Goal: Information Seeking & Learning: Learn about a topic

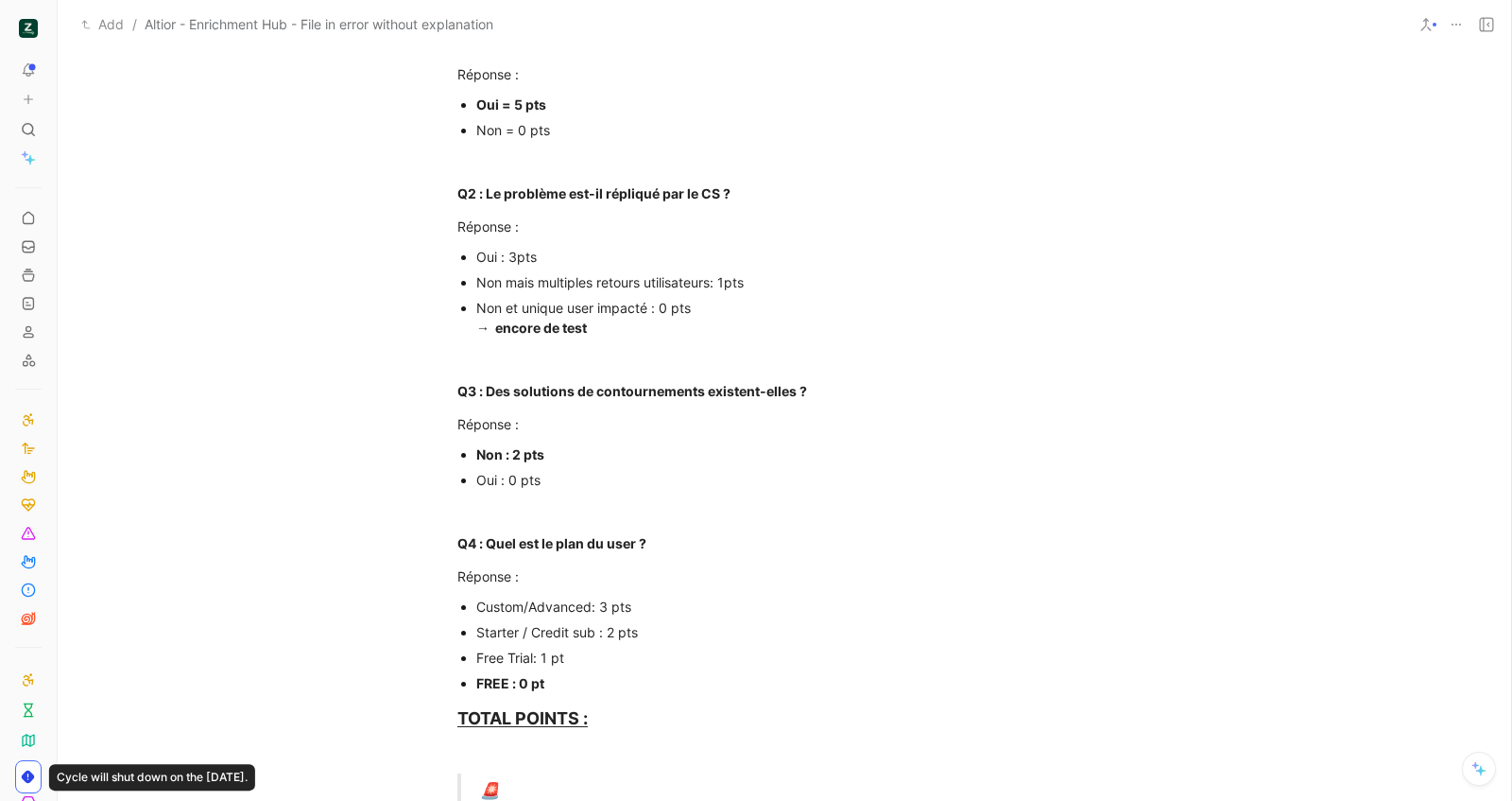
scroll to position [515, 0]
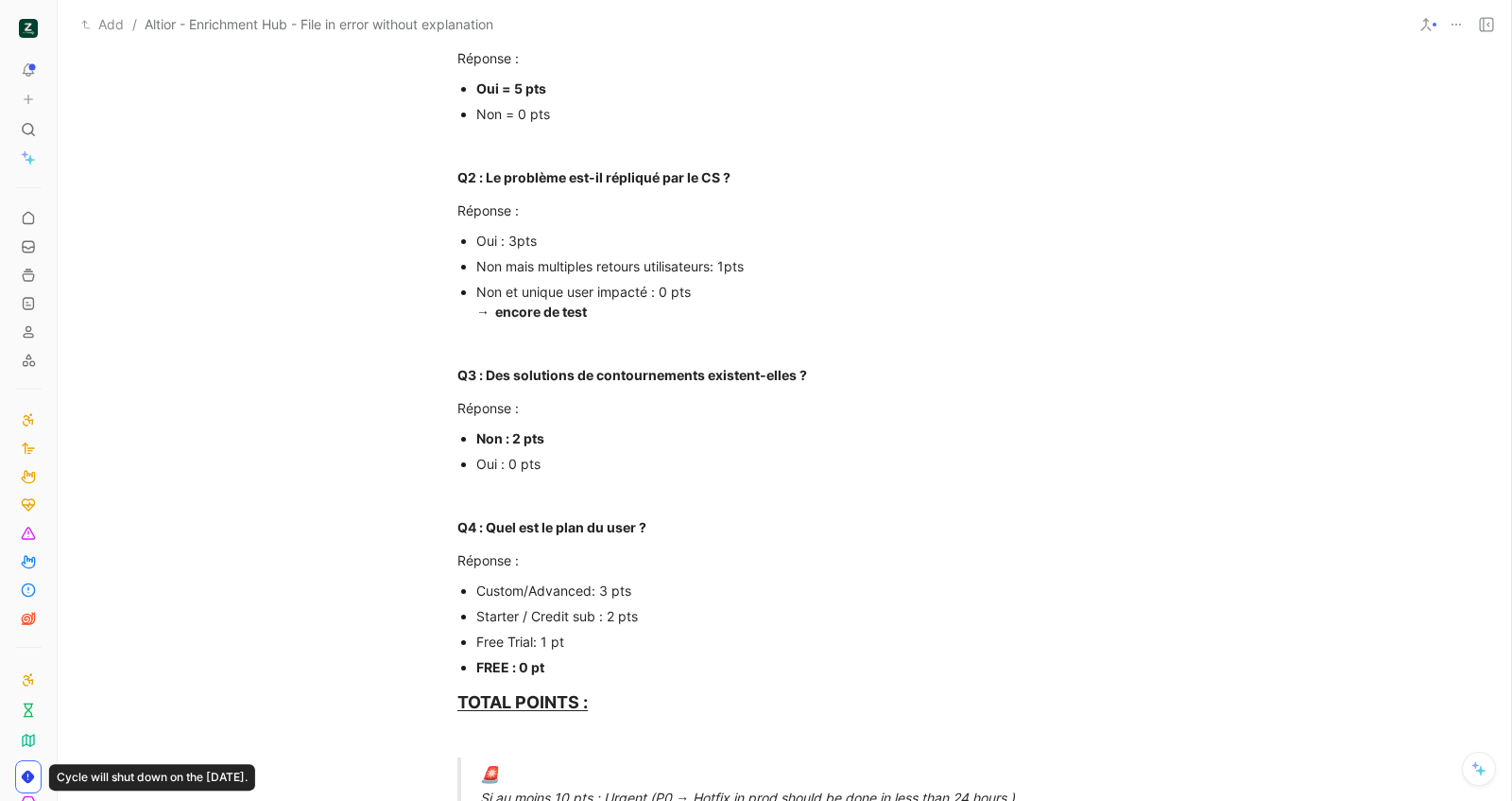
click at [643, 315] on div "Non et unique user impacté : 0 pts → encore de test" at bounding box center [794, 301] width 635 height 39
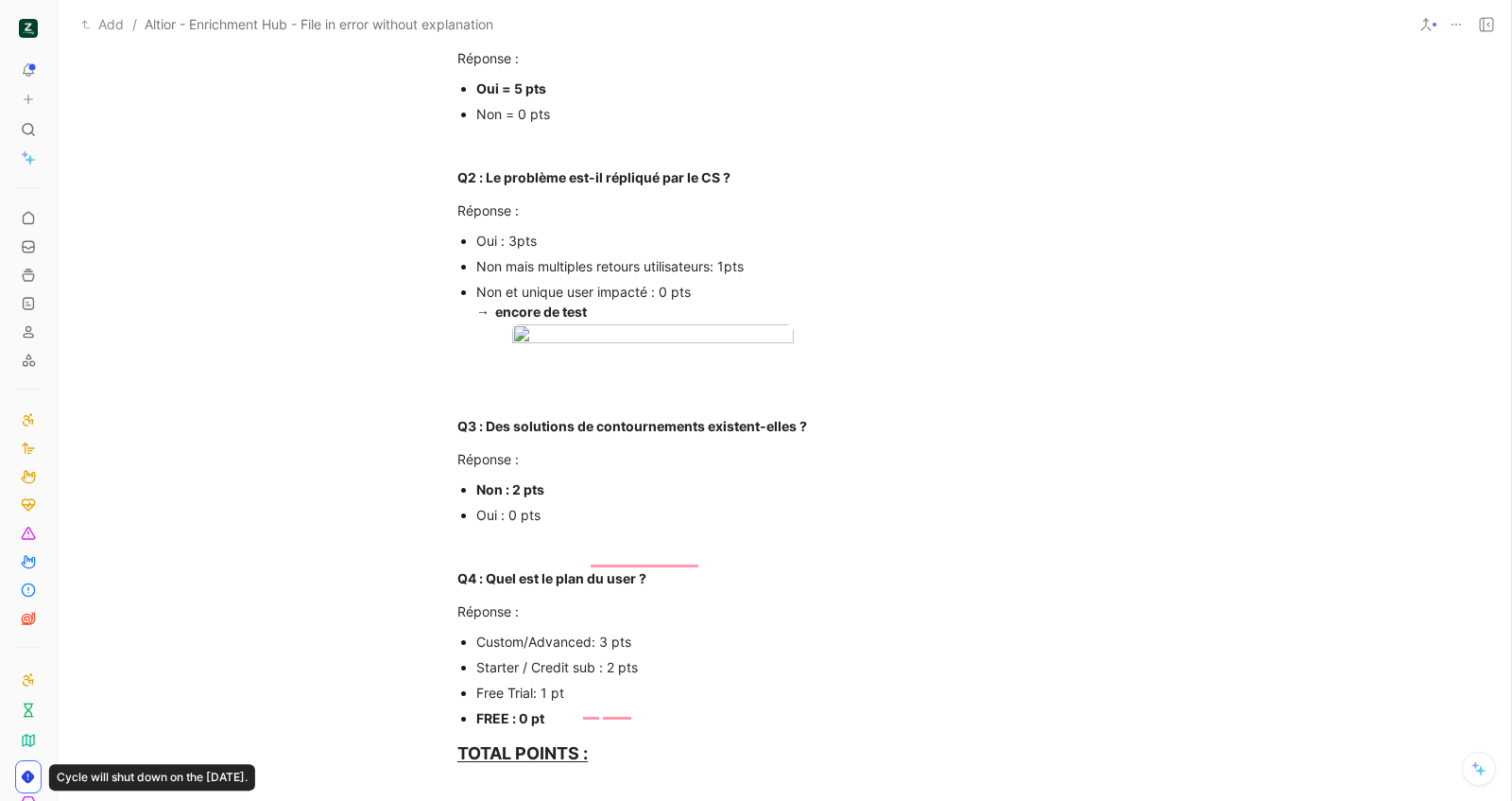
click at [610, 310] on div "Non et unique user impacté : 0 pts → encore de test" at bounding box center [794, 301] width 635 height 39
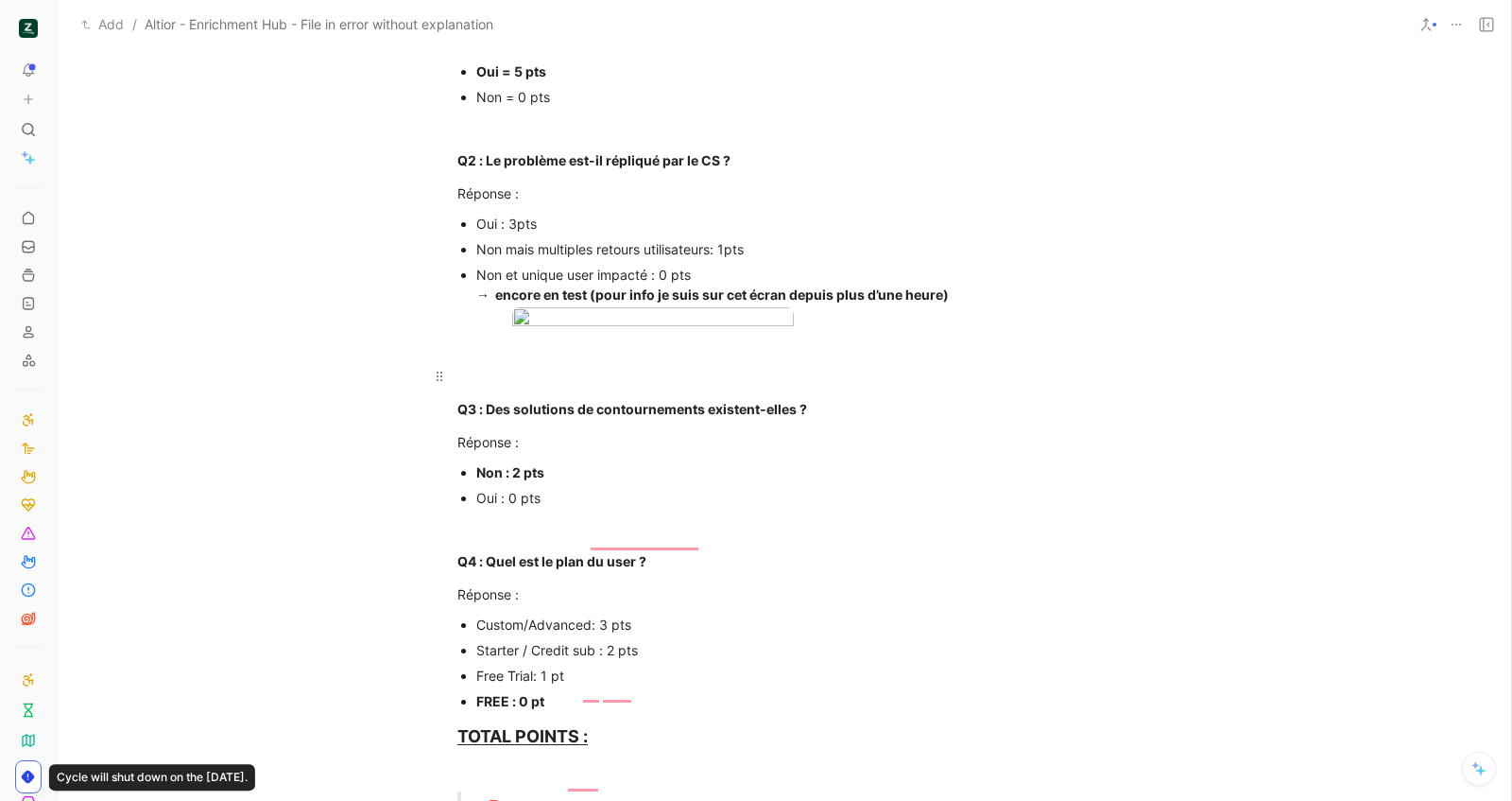
scroll to position [579, 0]
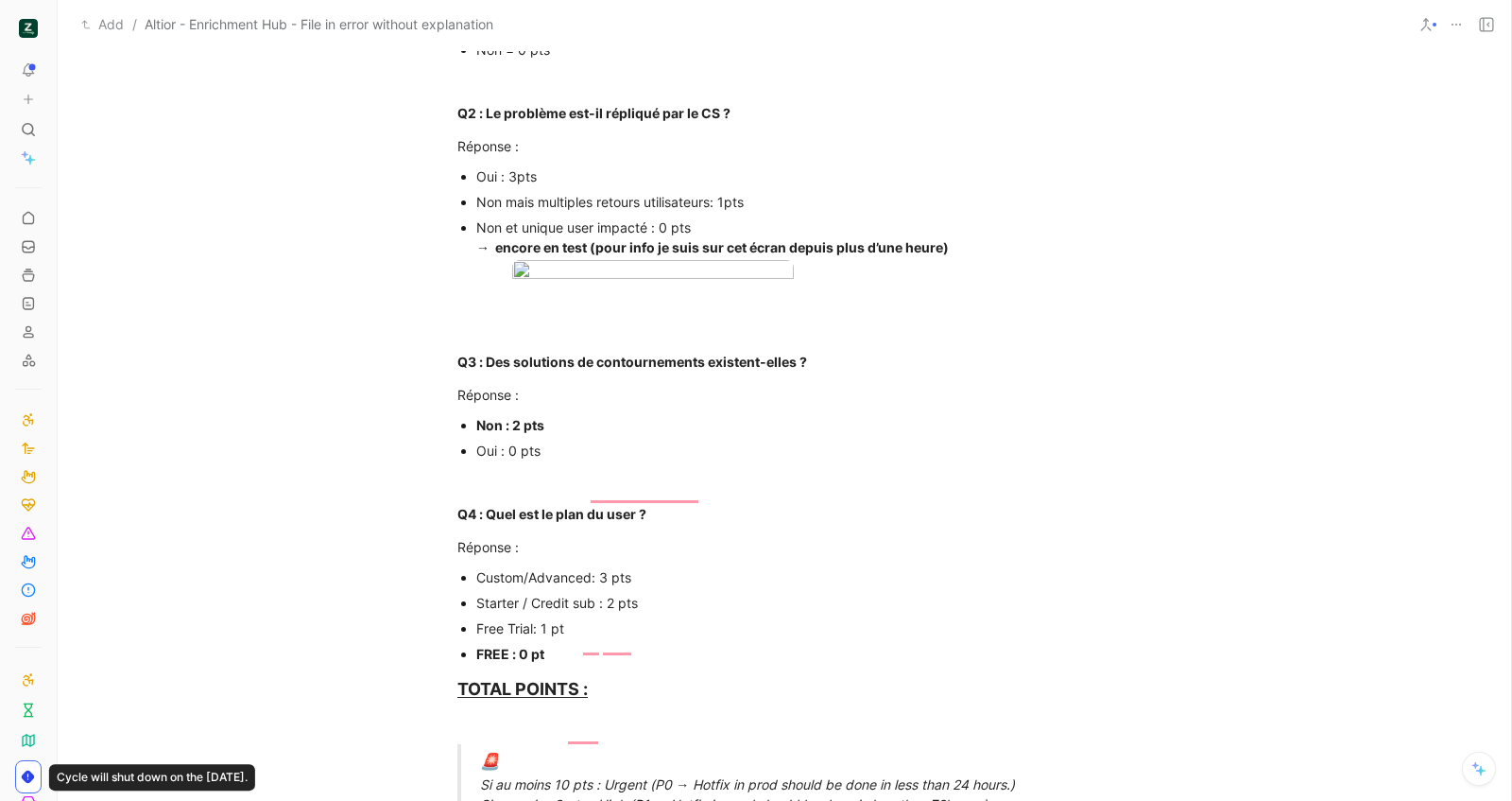
click at [960, 247] on div "Non et unique user impacté : 0 pts → encore en test (pour info je suis sur cet …" at bounding box center [794, 237] width 635 height 39
click at [964, 241] on div "Non et unique user impacté : 0 pts → encore en test (pour info je suis sur cet …" at bounding box center [794, 237] width 635 height 39
